Goal: Task Accomplishment & Management: Manage account settings

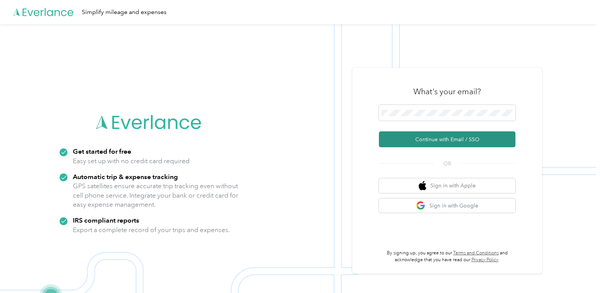
click at [446, 141] on button "Continue with Email / SSO" at bounding box center [447, 140] width 136 height 16
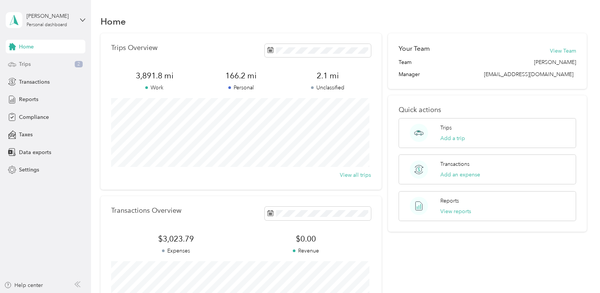
click at [27, 64] on span "Trips" at bounding box center [25, 64] width 12 height 8
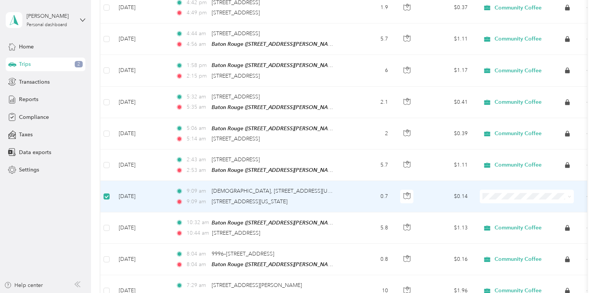
scroll to position [606, 0]
click at [569, 196] on icon at bounding box center [568, 197] width 3 height 3
click at [507, 221] on li "Personal" at bounding box center [526, 214] width 94 height 13
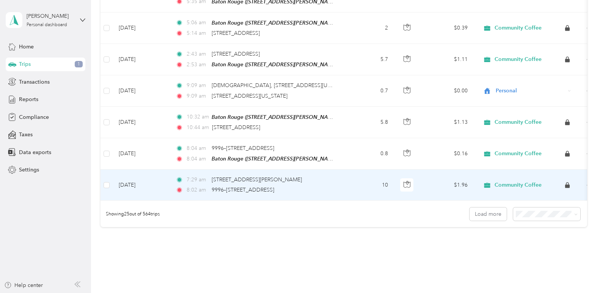
scroll to position [751, 0]
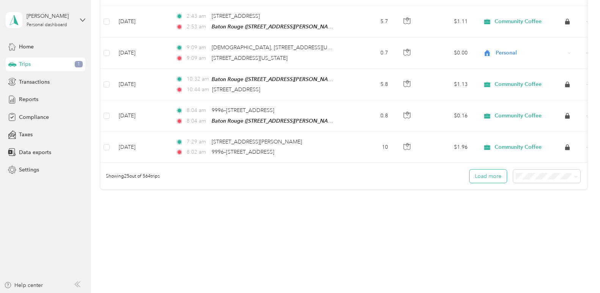
click at [490, 174] on button "Load more" at bounding box center [487, 176] width 37 height 13
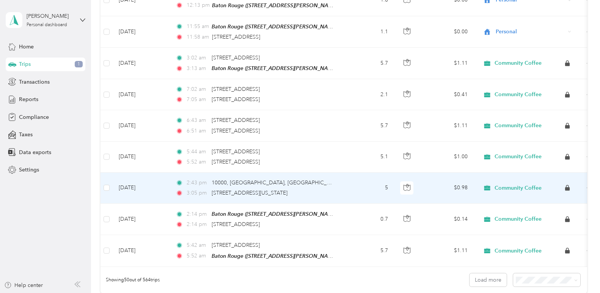
scroll to position [1471, 0]
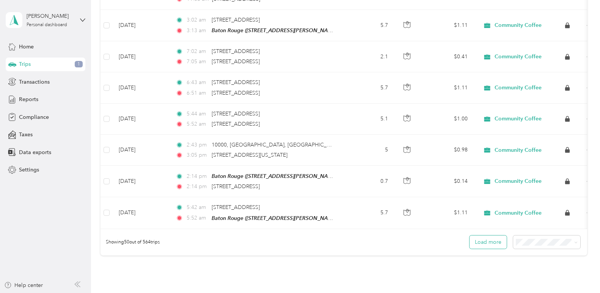
click at [492, 237] on button "Load more" at bounding box center [487, 242] width 37 height 13
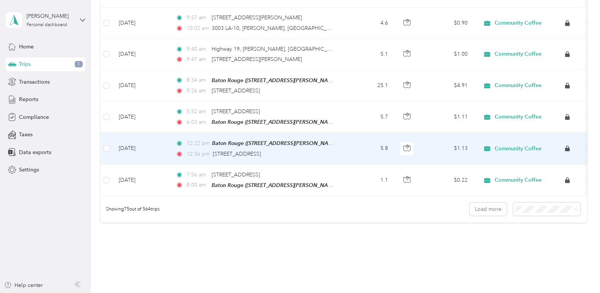
scroll to position [2305, 0]
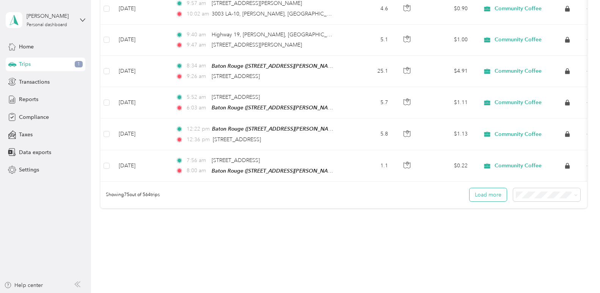
click at [484, 188] on button "Load more" at bounding box center [487, 194] width 37 height 13
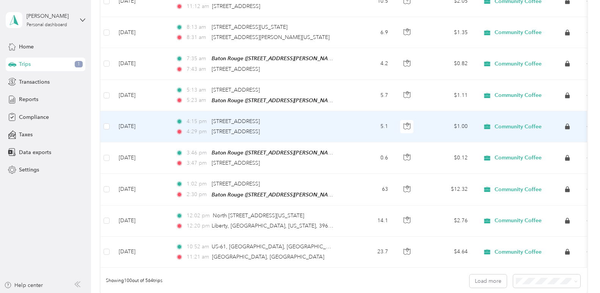
scroll to position [3025, 0]
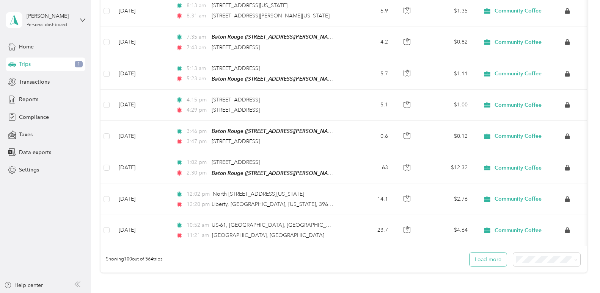
click at [485, 253] on button "Load more" at bounding box center [487, 259] width 37 height 13
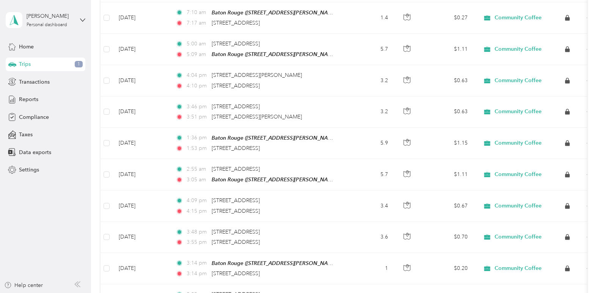
scroll to position [0, 0]
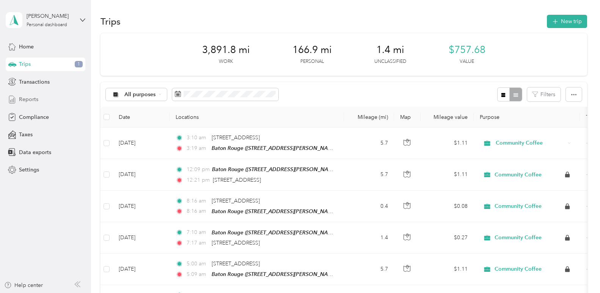
click at [27, 101] on span "Reports" at bounding box center [28, 100] width 19 height 8
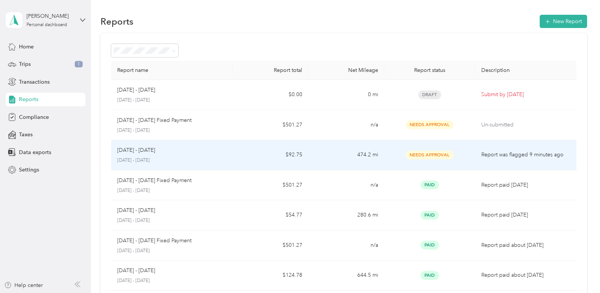
click at [483, 156] on p "Report was flagged 9 minutes ago" at bounding box center [525, 155] width 89 height 8
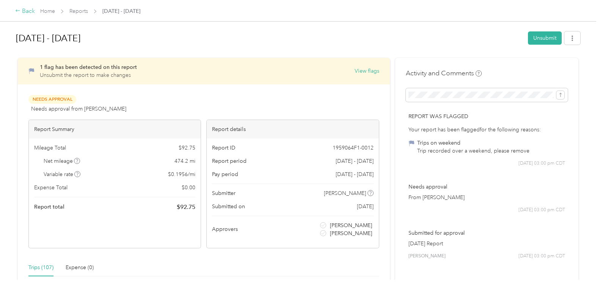
click at [22, 11] on div "Back" at bounding box center [25, 11] width 20 height 9
